Goal: Information Seeking & Learning: Understand process/instructions

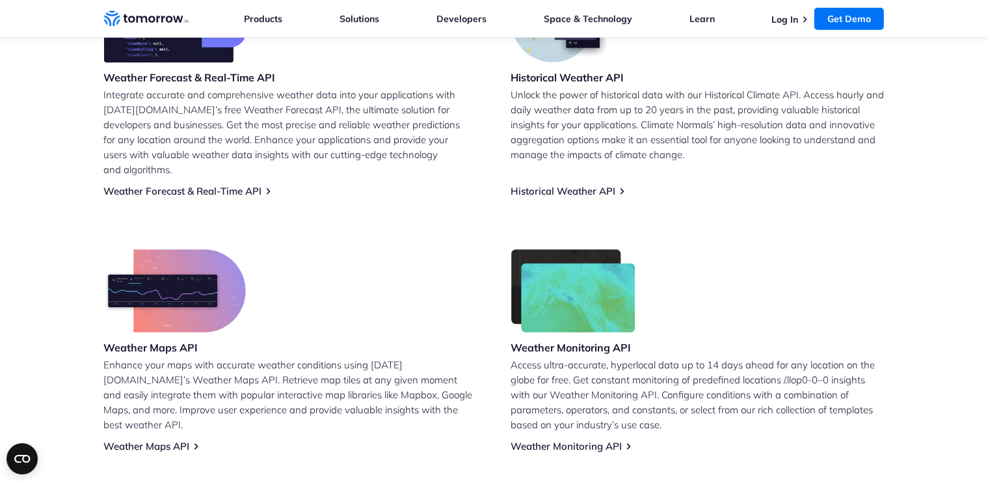
scroll to position [549, 0]
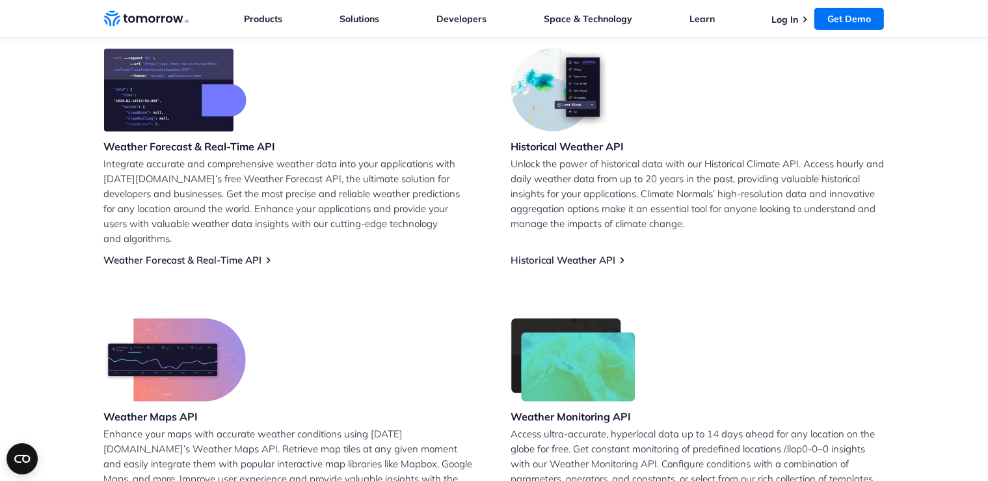
click at [252, 148] on h3 "Weather Forecast & Real-Time API" at bounding box center [190, 146] width 172 height 14
click at [220, 254] on link "Weather Forecast & Real-Time API" at bounding box center [183, 260] width 158 height 12
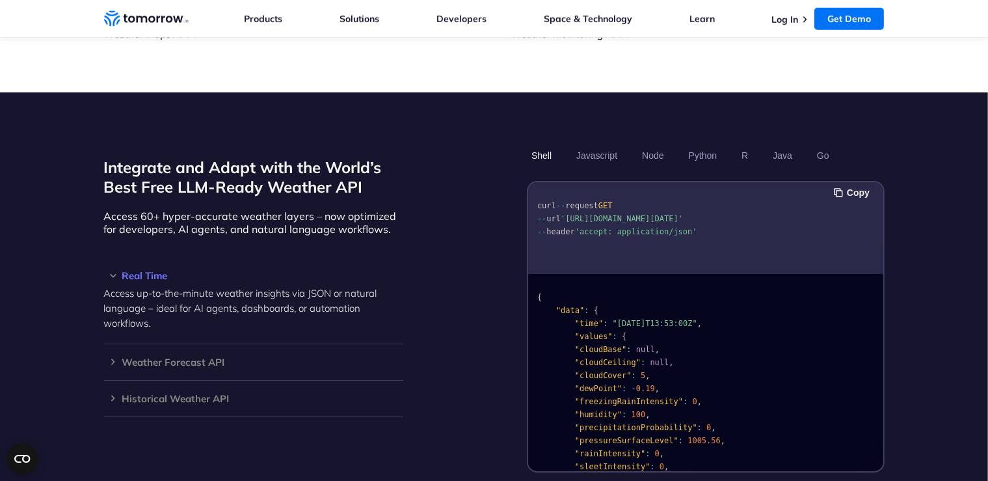
scroll to position [962, 0]
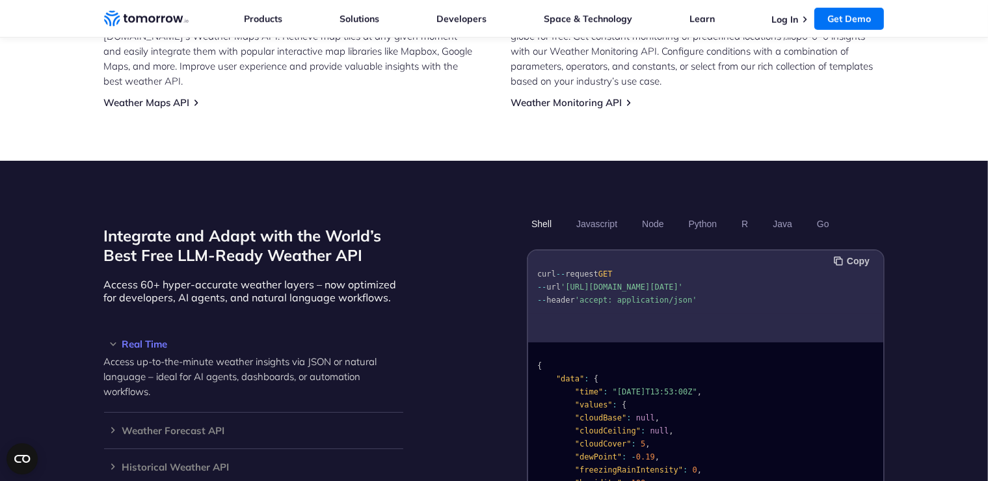
click at [852, 254] on button "Copy" at bounding box center [854, 261] width 40 height 14
click at [591, 213] on button "Javascript" at bounding box center [597, 224] width 50 height 22
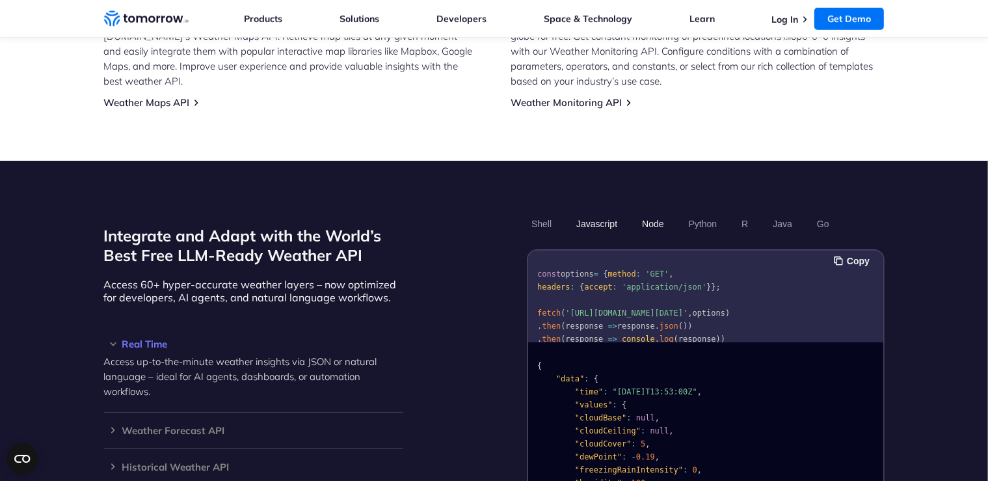
click at [648, 213] on button "Node" at bounding box center [652, 224] width 31 height 22
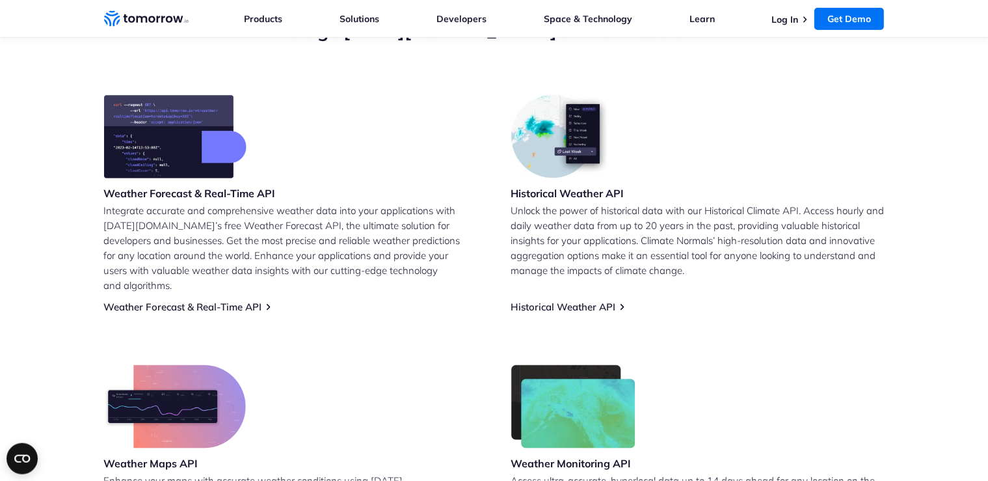
scroll to position [412, 0]
